Goal: Task Accomplishment & Management: Use online tool/utility

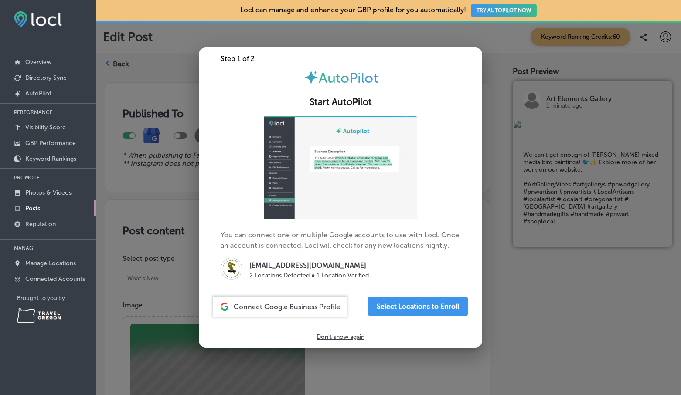
click at [347, 336] on p "Don't show again" at bounding box center [340, 336] width 48 height 7
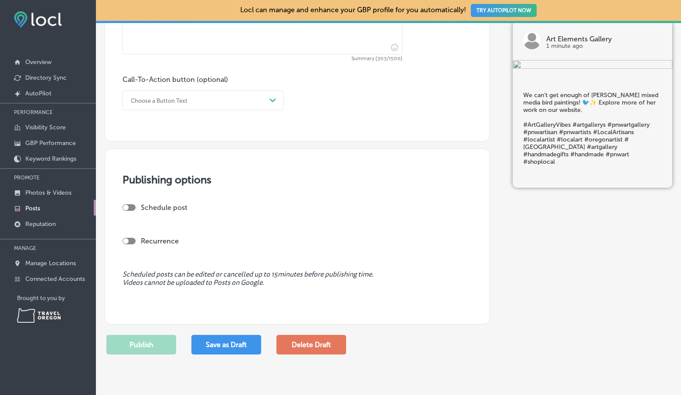
scroll to position [556, 0]
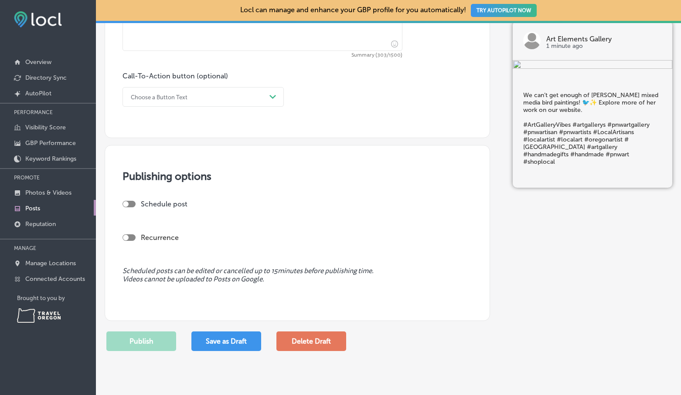
click at [134, 204] on div at bounding box center [128, 204] width 13 height 7
checkbox input "true"
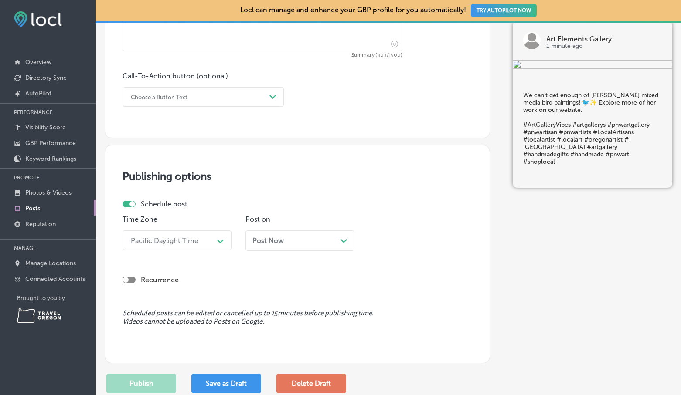
click at [313, 231] on div "Post Now Path Created with Sketch." at bounding box center [299, 241] width 109 height 20
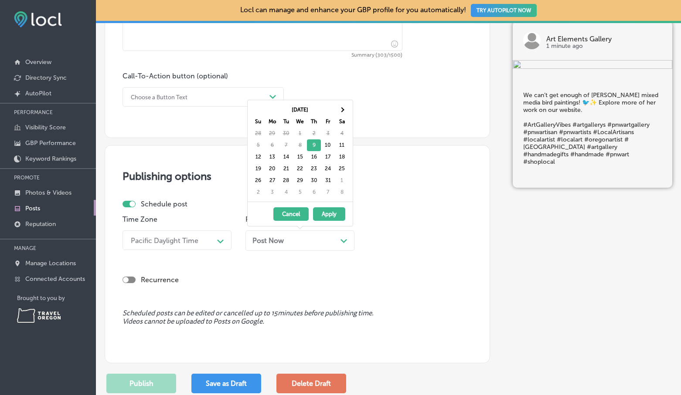
drag, startPoint x: 322, startPoint y: 213, endPoint x: 314, endPoint y: 220, distance: 10.2
click at [321, 214] on button "Apply" at bounding box center [329, 214] width 32 height 14
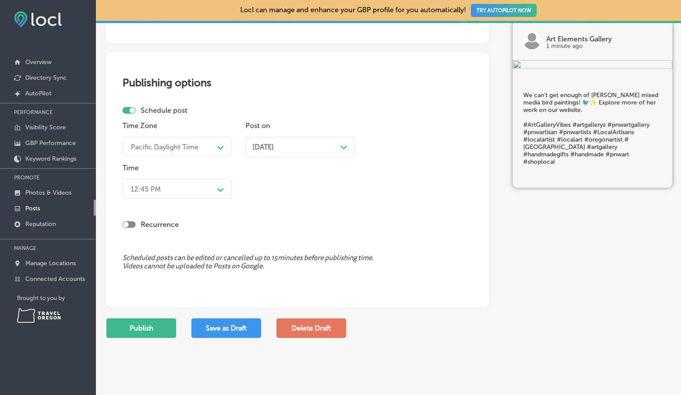
scroll to position [651, 0]
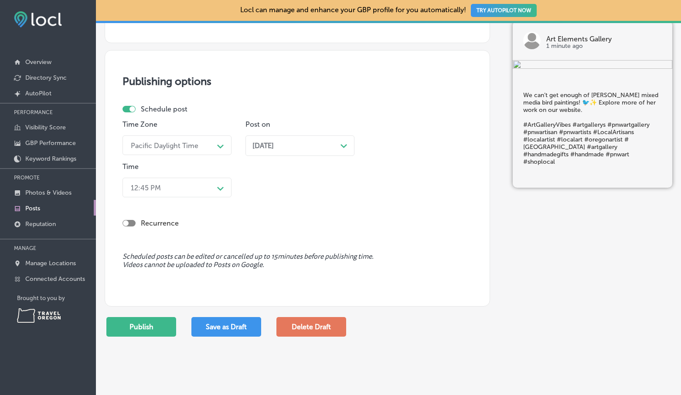
click at [156, 332] on button "Publish" at bounding box center [141, 327] width 70 height 20
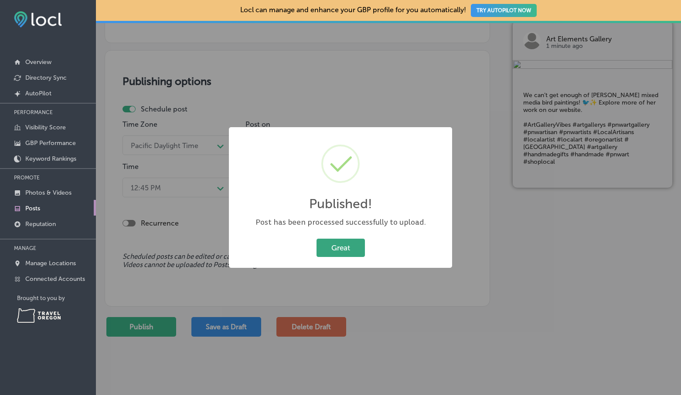
click at [352, 245] on button "Great" at bounding box center [340, 248] width 48 height 18
